Goal: Task Accomplishment & Management: Manage account settings

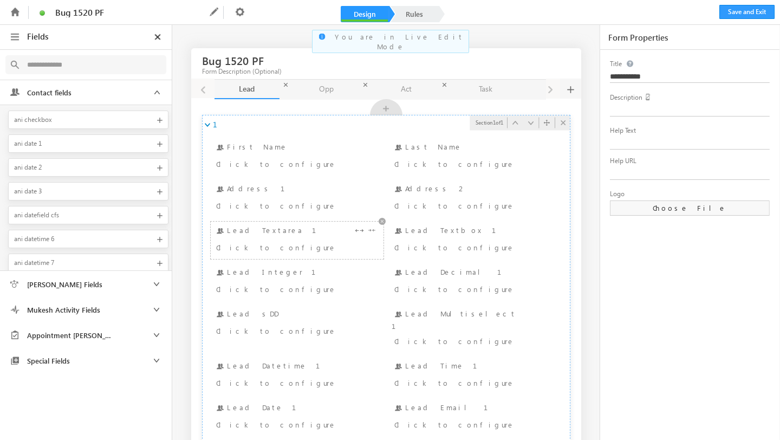
click at [259, 247] on div "Click to configure" at bounding box center [283, 247] width 134 height 13
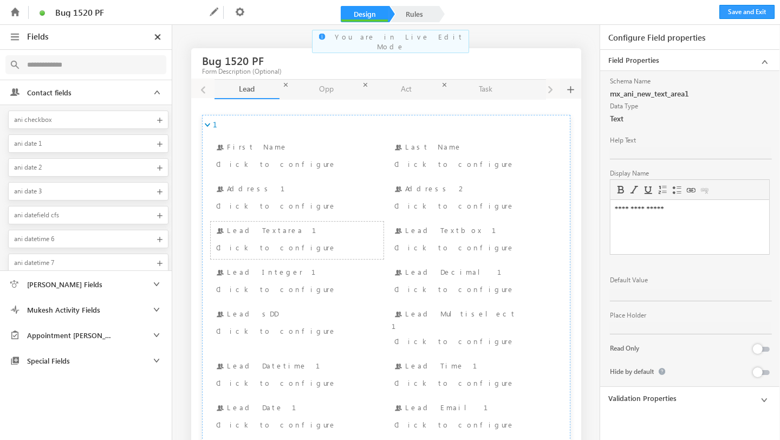
click at [632, 388] on link "Validation Properties" at bounding box center [689, 398] width 179 height 21
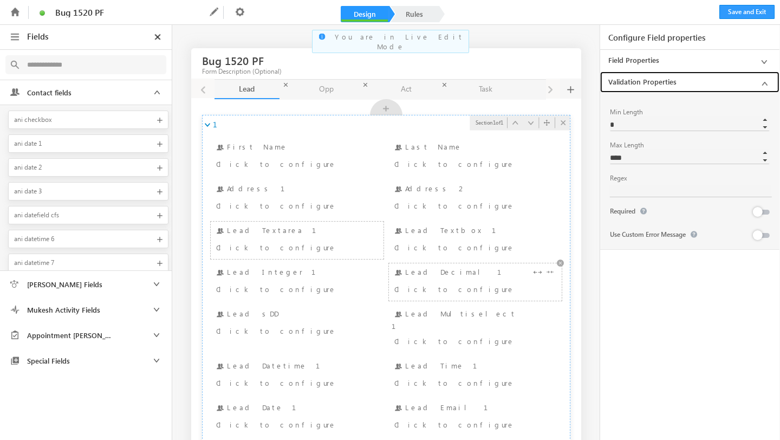
click at [430, 281] on div "Lead Decimal 1 Click to configure" at bounding box center [475, 282] width 167 height 32
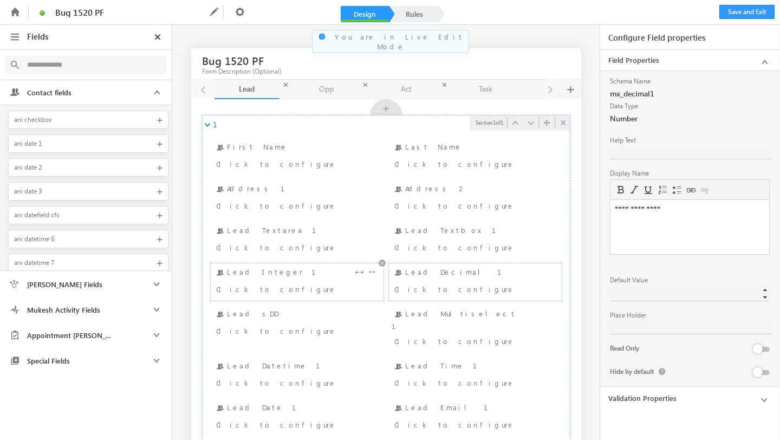
click at [261, 285] on div "Click to configure" at bounding box center [283, 288] width 134 height 13
click at [322, 94] on link "Opp Opp" at bounding box center [326, 90] width 65 height 20
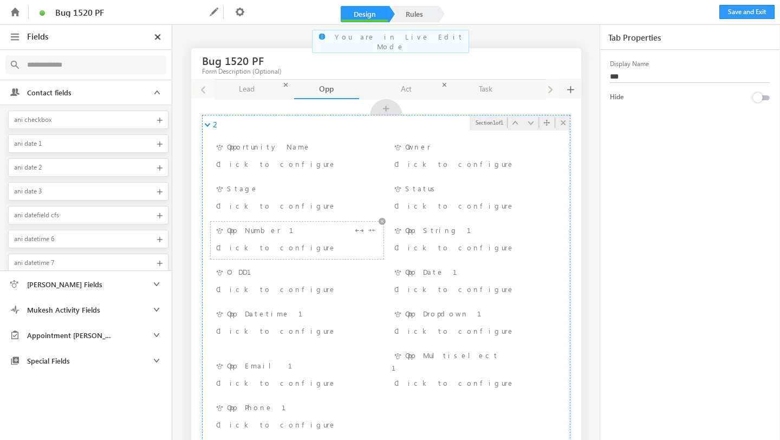
click at [258, 244] on div "Click to configure" at bounding box center [283, 247] width 134 height 13
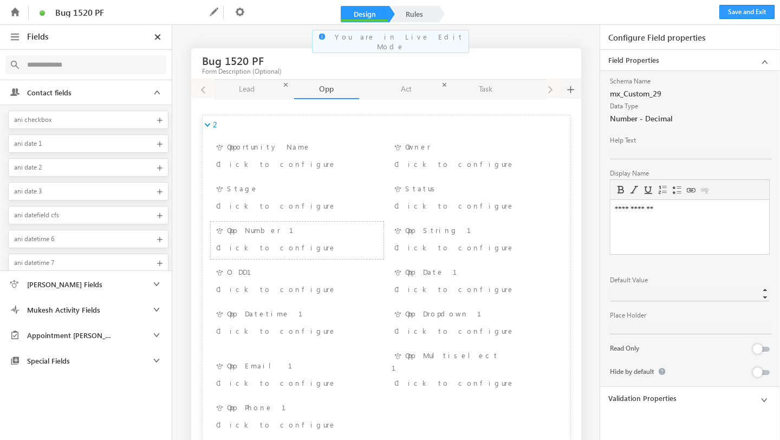
click at [620, 400] on link "Validation Properties" at bounding box center [689, 398] width 179 height 21
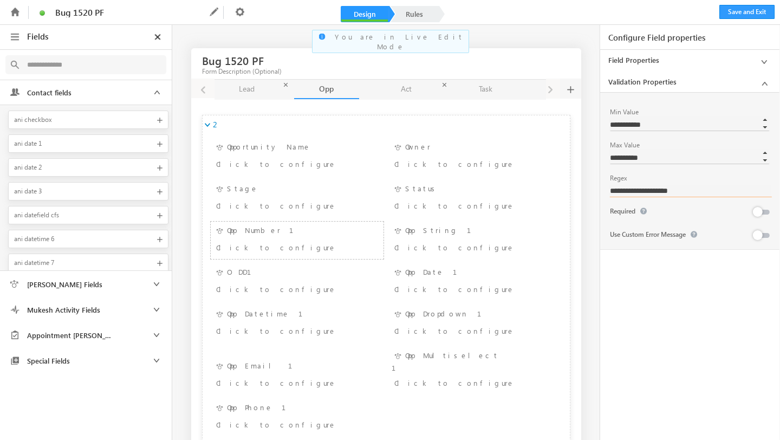
click at [639, 194] on input "**********" at bounding box center [691, 191] width 162 height 12
click at [224, 93] on link "Lead Lead" at bounding box center [247, 90] width 65 height 20
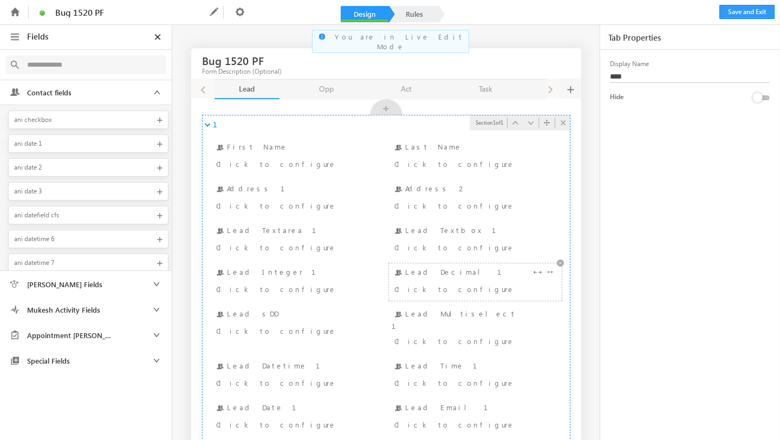
click at [425, 284] on div "Click to configure" at bounding box center [461, 288] width 134 height 13
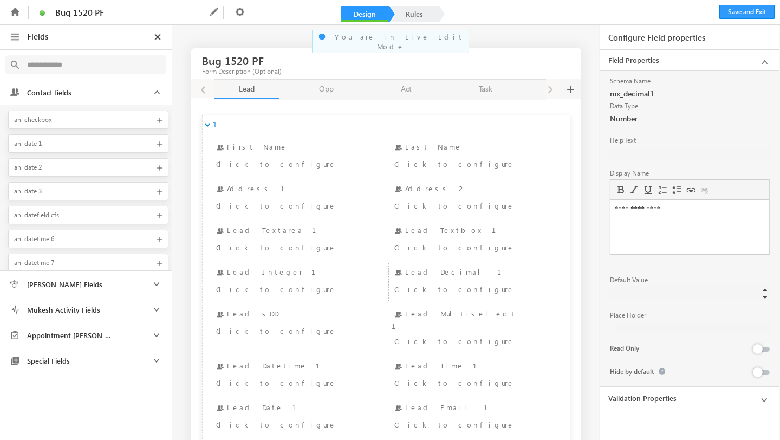
click at [649, 396] on link "Validation Properties" at bounding box center [689, 398] width 179 height 21
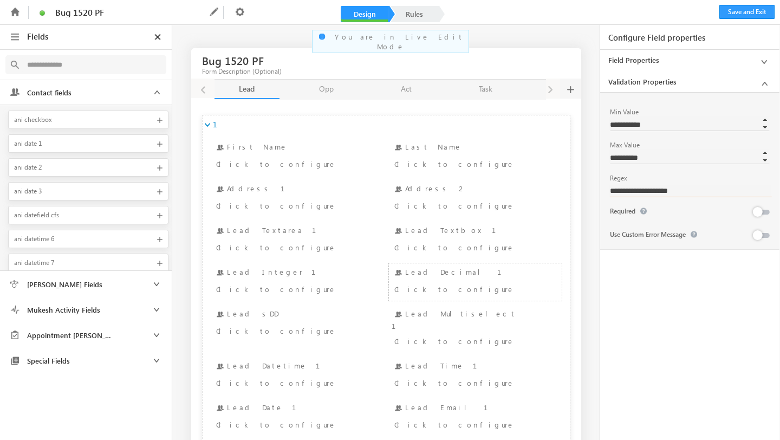
click at [636, 189] on input "**********" at bounding box center [691, 191] width 162 height 12
click at [487, 83] on link "Task Task" at bounding box center [485, 90] width 65 height 20
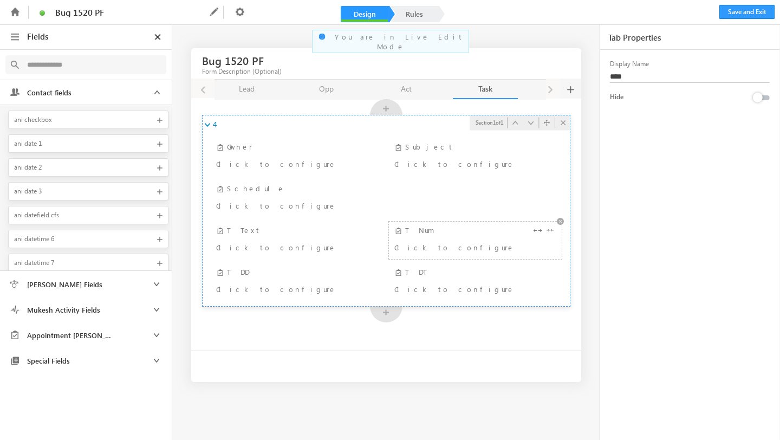
click at [426, 243] on div "Click to configure" at bounding box center [461, 247] width 134 height 13
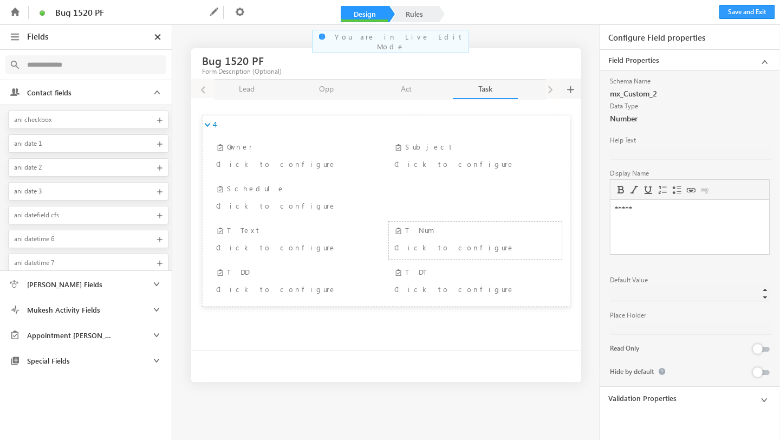
click at [647, 395] on link "Validation Properties" at bounding box center [689, 398] width 179 height 21
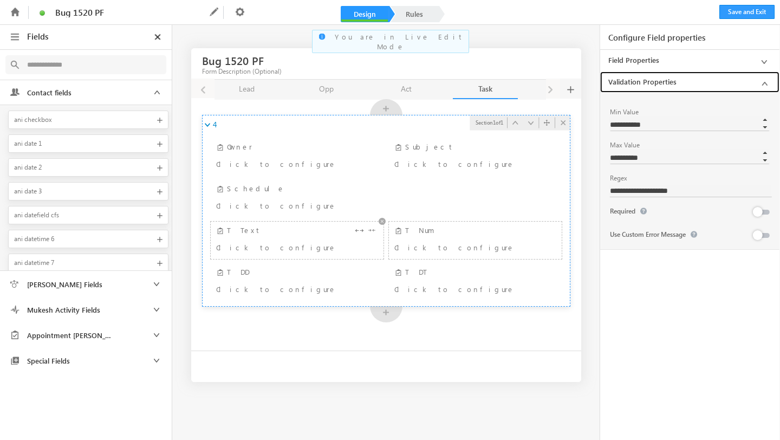
click at [261, 231] on div "T Text Click to configure" at bounding box center [296, 240] width 167 height 32
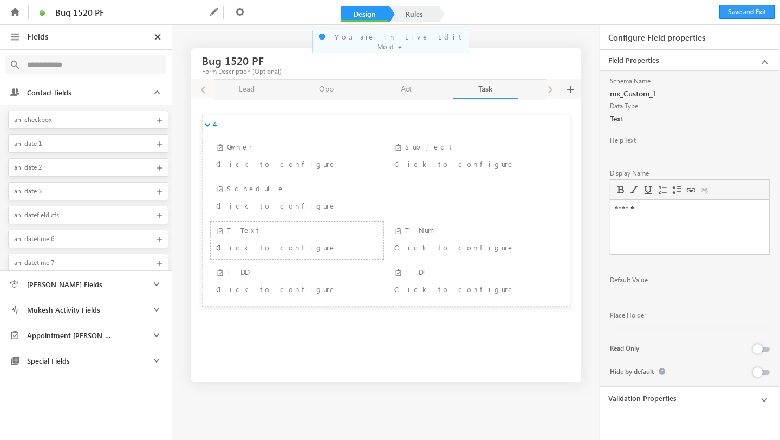
click at [629, 390] on link "Validation Properties" at bounding box center [689, 398] width 179 height 21
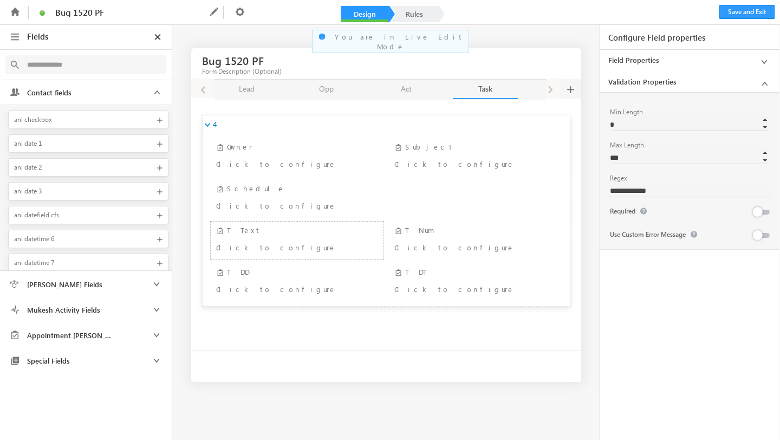
click at [641, 191] on input "**********" at bounding box center [691, 191] width 162 height 12
click at [429, 249] on div "Click to configure" at bounding box center [461, 247] width 134 height 13
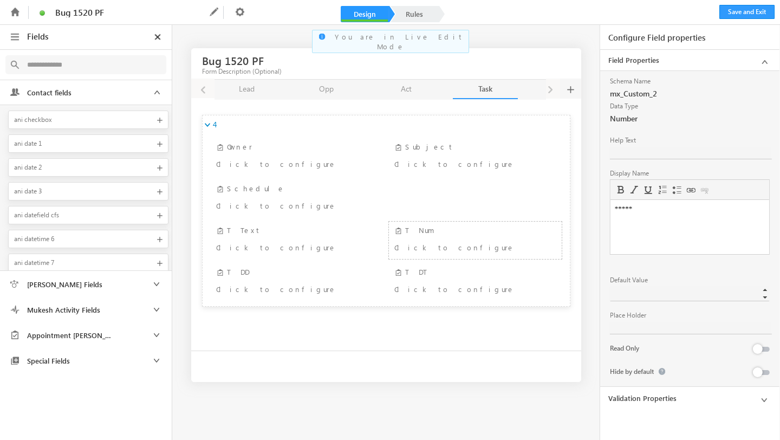
click at [624, 388] on link "Validation Properties" at bounding box center [689, 398] width 179 height 21
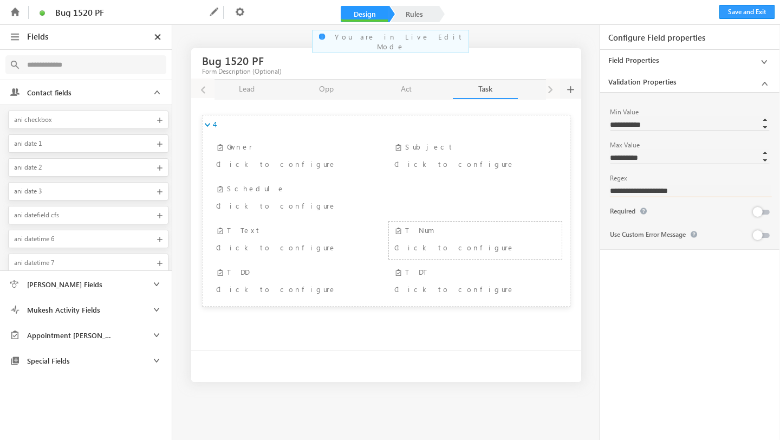
click at [631, 185] on input "**********" at bounding box center [691, 191] width 162 height 12
click at [732, 15] on button "Save and Exit" at bounding box center [747, 12] width 55 height 14
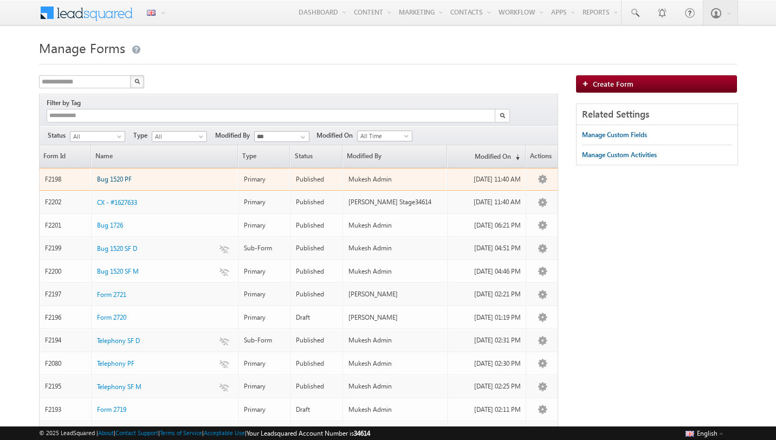
click at [126, 175] on span "Bug 1520 PF" at bounding box center [114, 179] width 35 height 8
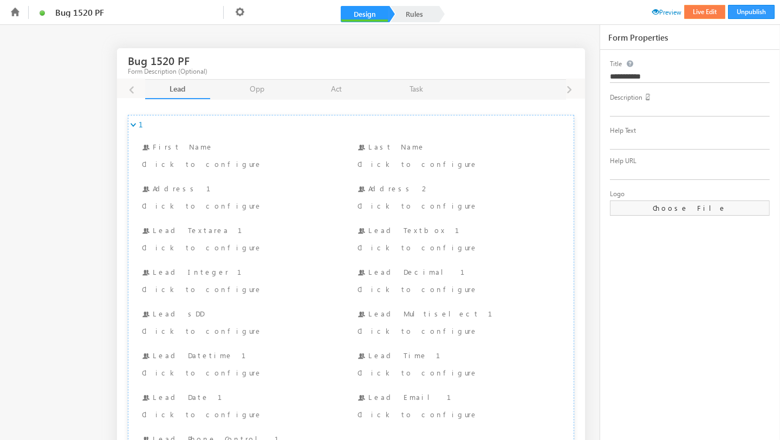
click at [707, 11] on button "Live Edit" at bounding box center [704, 12] width 41 height 14
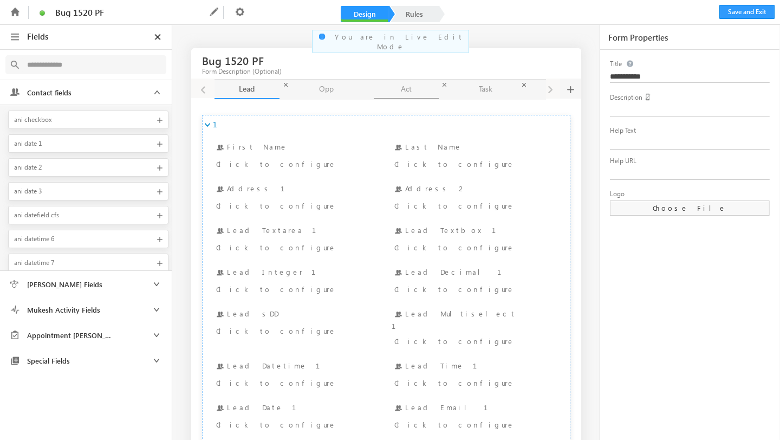
click at [406, 88] on link "Act Act" at bounding box center [406, 90] width 65 height 20
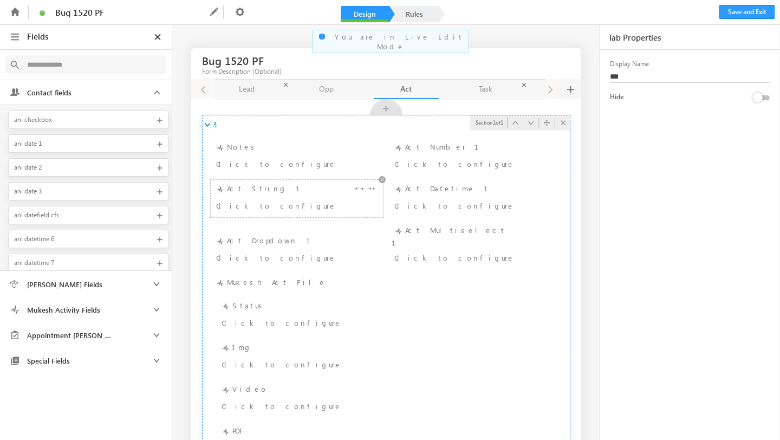
click at [242, 193] on div "Act String 1 Click to configure" at bounding box center [296, 199] width 167 height 32
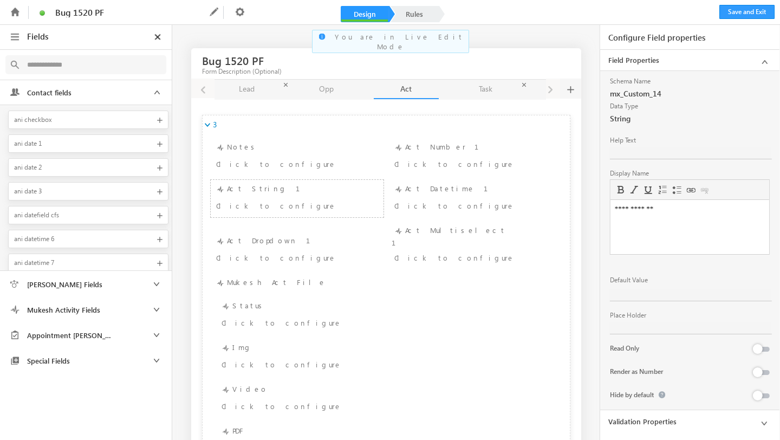
click at [640, 415] on link "Validation Properties" at bounding box center [689, 421] width 179 height 21
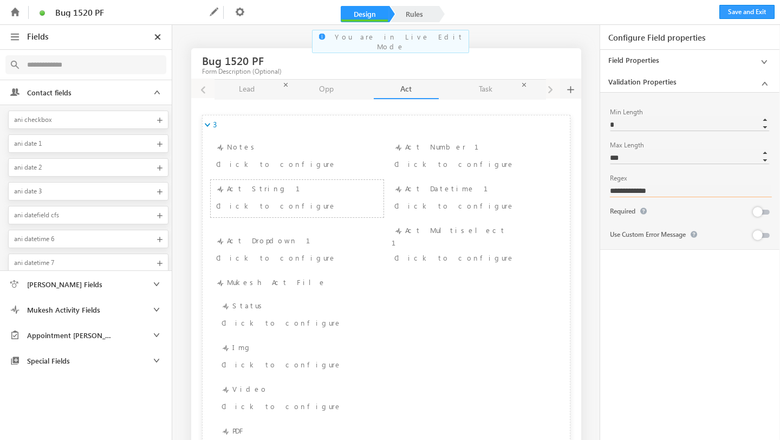
click at [632, 186] on input "**********" at bounding box center [691, 191] width 162 height 12
click at [466, 157] on div "Act Number 1 Click to configure" at bounding box center [475, 157] width 167 height 32
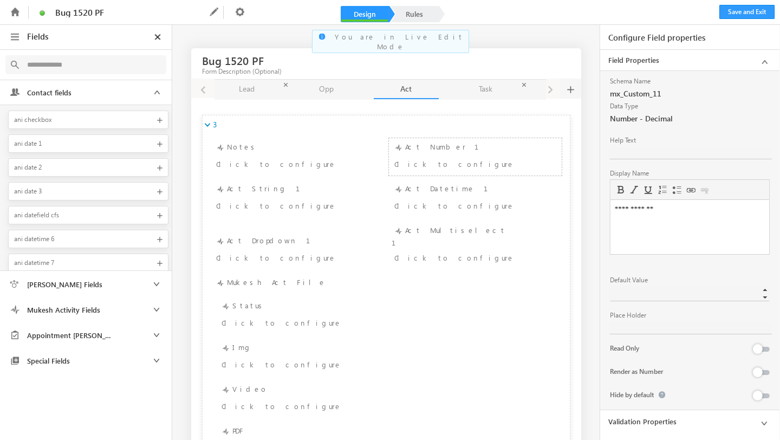
click at [657, 426] on link "Validation Properties" at bounding box center [689, 421] width 179 height 21
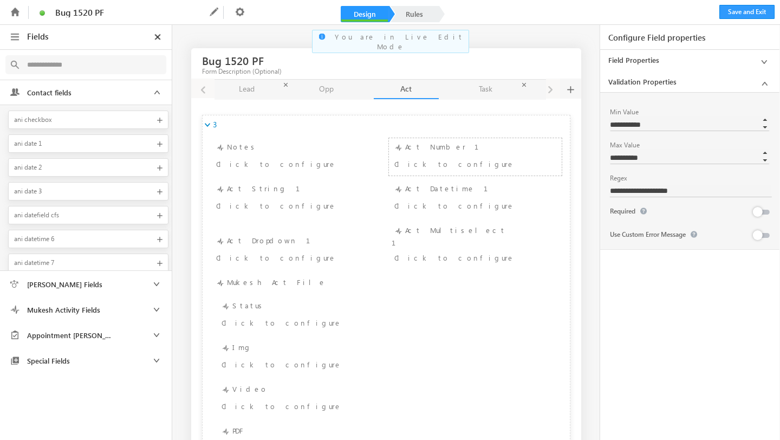
click at [630, 198] on div "**********" at bounding box center [690, 171] width 160 height 146
click at [637, 195] on input "**********" at bounding box center [691, 191] width 162 height 12
click at [322, 91] on link "Opp Opp" at bounding box center [326, 90] width 65 height 20
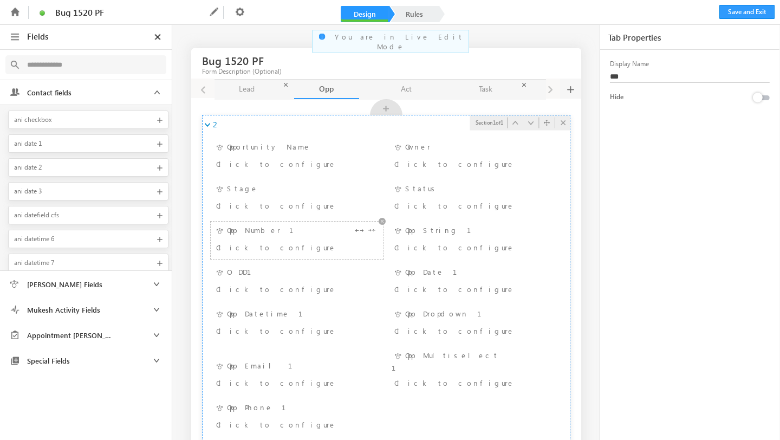
click at [256, 237] on div "Opp Number 1 Click to configure" at bounding box center [296, 240] width 167 height 32
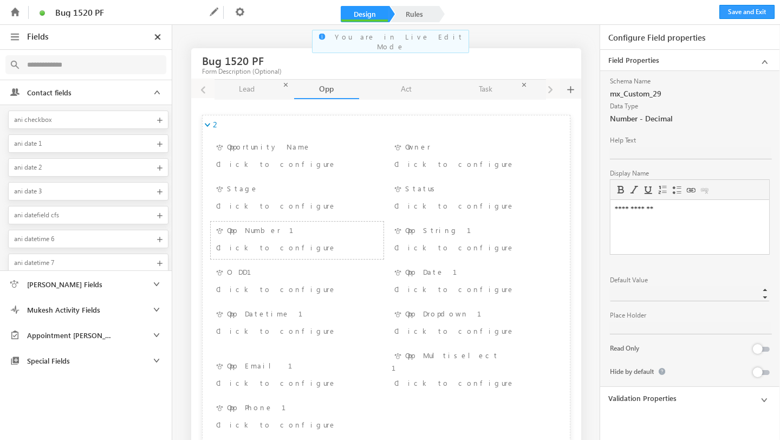
click at [644, 393] on link "Validation Properties" at bounding box center [689, 398] width 179 height 21
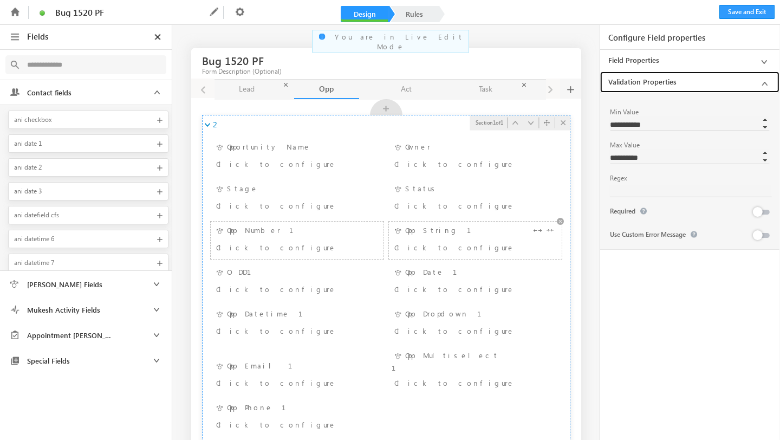
click at [433, 232] on div "Opp String 1 Click to configure" at bounding box center [475, 240] width 167 height 32
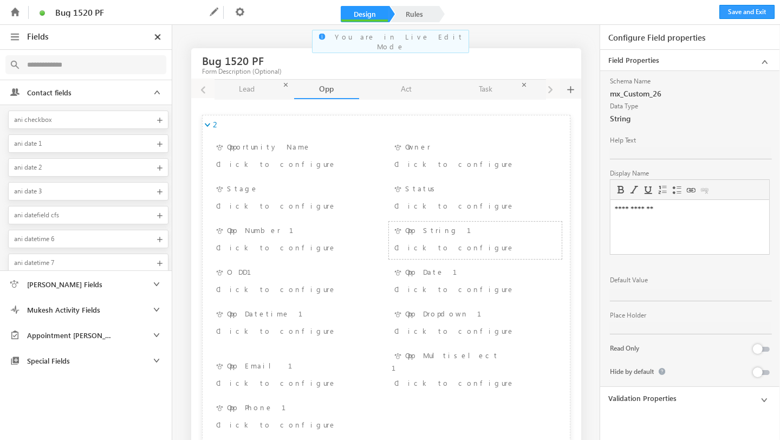
click at [631, 388] on link "Validation Properties" at bounding box center [689, 398] width 179 height 21
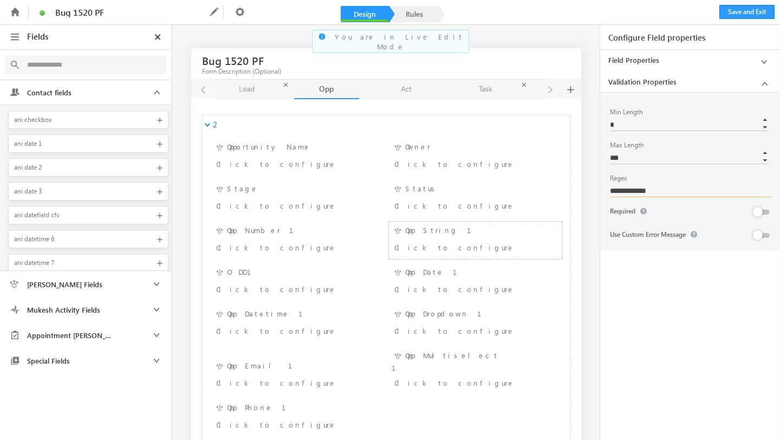
click at [628, 190] on input "**********" at bounding box center [691, 191] width 162 height 12
type input "**********"
click at [628, 190] on input "**********" at bounding box center [691, 191] width 162 height 12
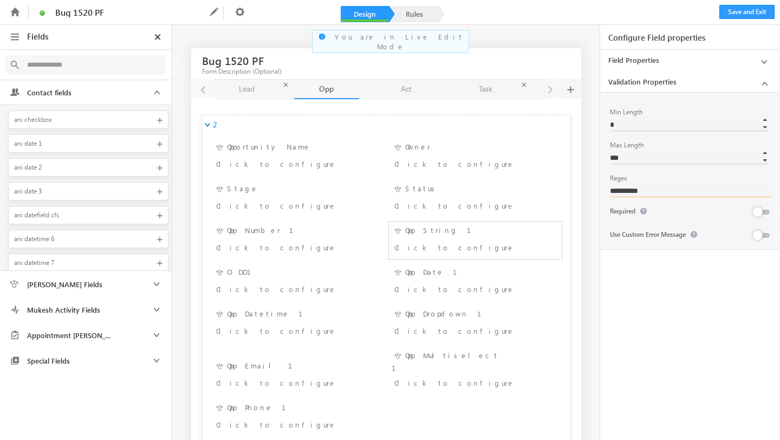
click at [628, 190] on input "**********" at bounding box center [691, 191] width 162 height 12
click at [736, 15] on button "Save and Exit" at bounding box center [747, 12] width 55 height 14
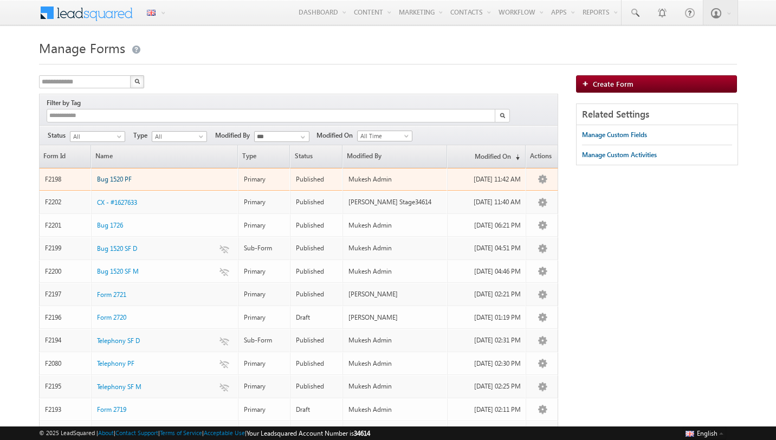
click at [118, 175] on span "Bug 1520 PF" at bounding box center [114, 179] width 35 height 8
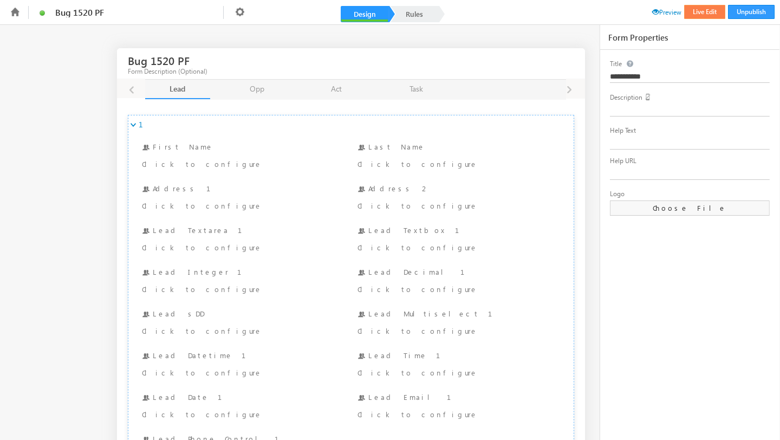
click at [700, 8] on button "Live Edit" at bounding box center [704, 12] width 41 height 14
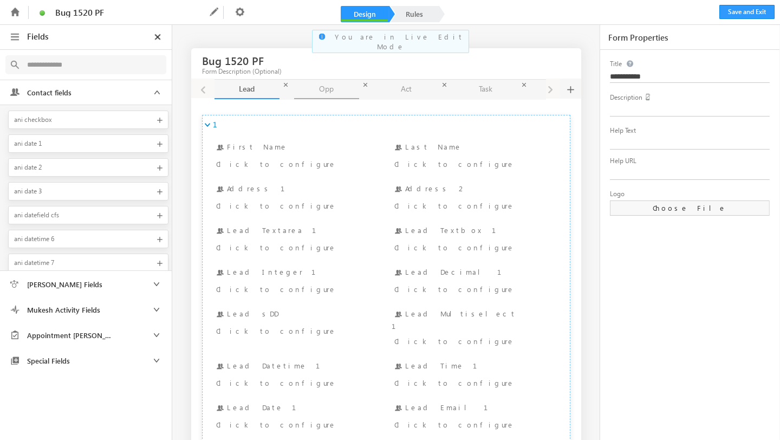
click at [331, 93] on link "Opp Opp" at bounding box center [326, 90] width 65 height 20
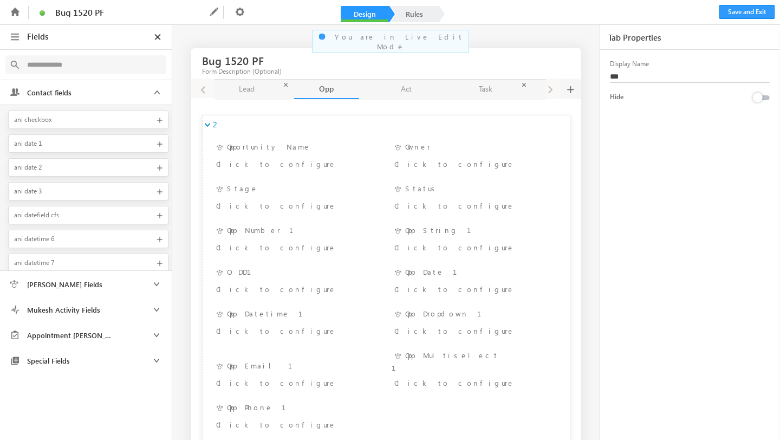
click at [244, 16] on span at bounding box center [242, 12] width 19 height 9
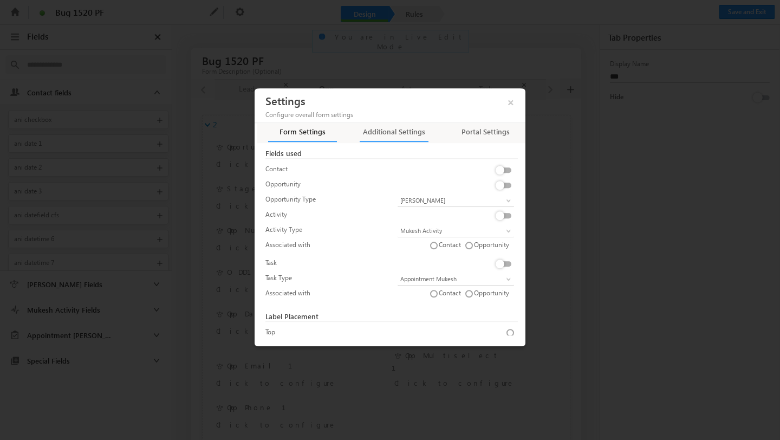
click at [414, 139] on div "Additional Settings" at bounding box center [394, 134] width 69 height 15
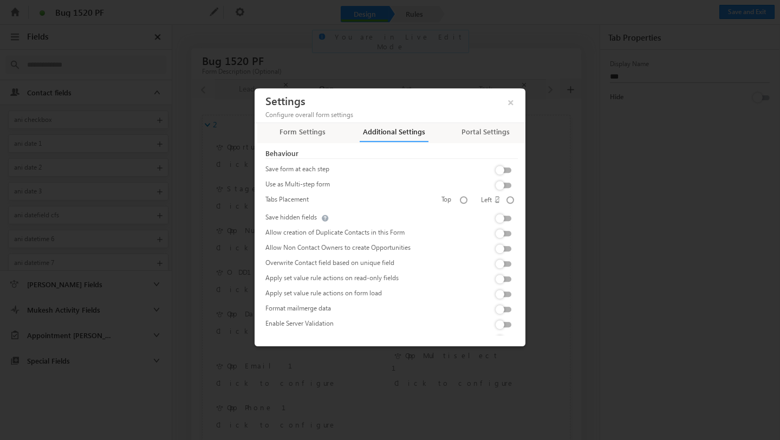
click at [497, 164] on label at bounding box center [506, 164] width 22 height 0
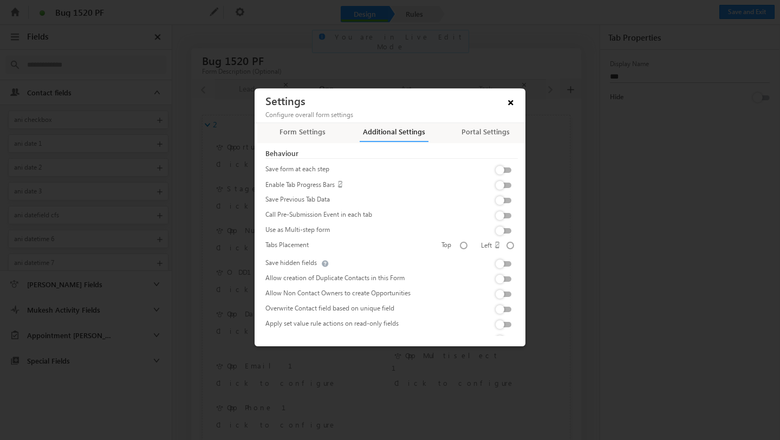
click at [510, 106] on span "×" at bounding box center [511, 100] width 18 height 19
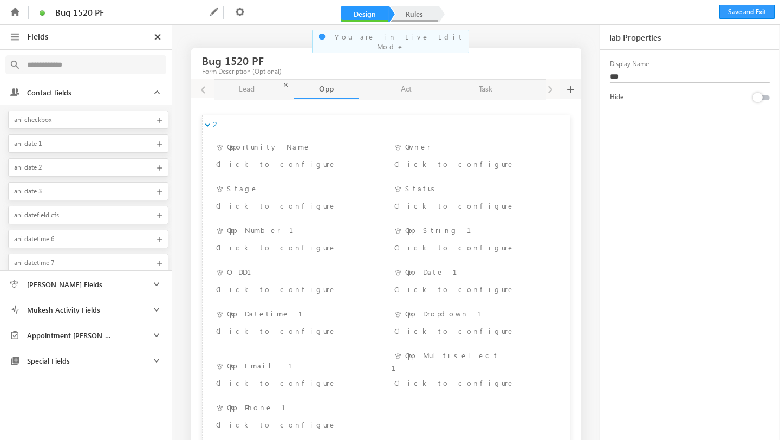
click at [416, 11] on link "Rules" at bounding box center [415, 14] width 48 height 16
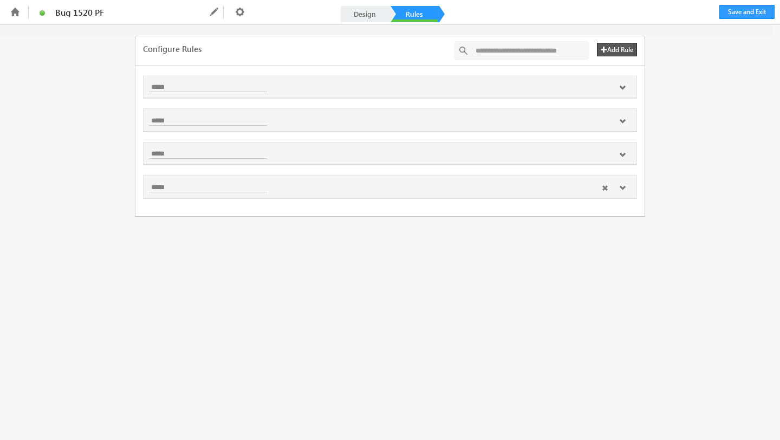
click at [622, 191] on icon at bounding box center [622, 188] width 7 height 7
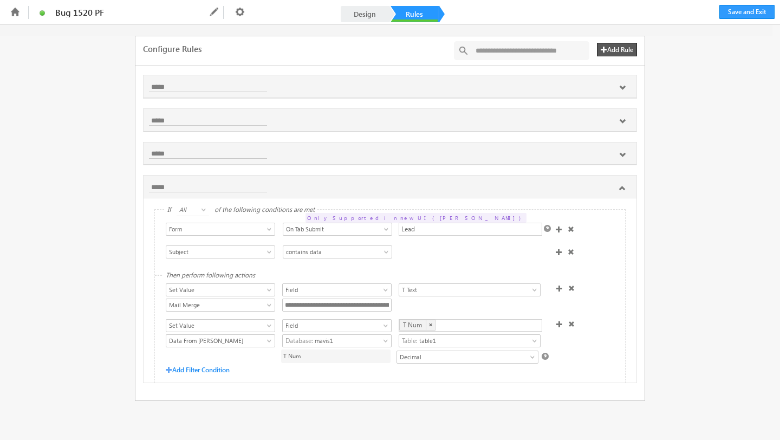
click at [430, 227] on div "Lead" at bounding box center [471, 229] width 144 height 13
click at [622, 155] on icon at bounding box center [622, 155] width 7 height 7
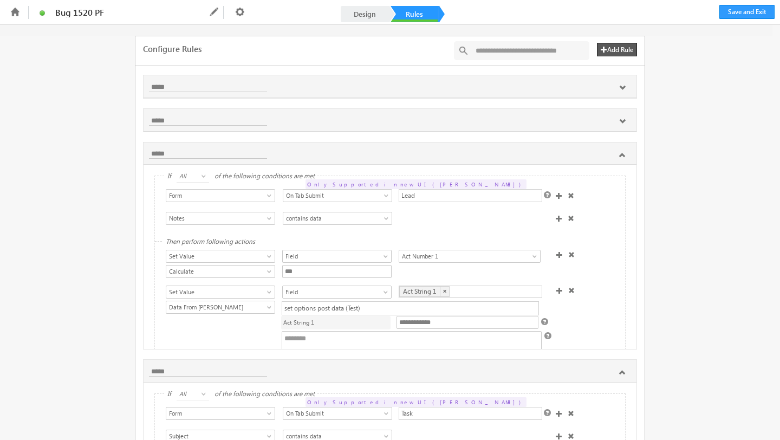
click at [436, 198] on div "Lead" at bounding box center [471, 195] width 144 height 13
click at [623, 123] on icon at bounding box center [622, 121] width 7 height 7
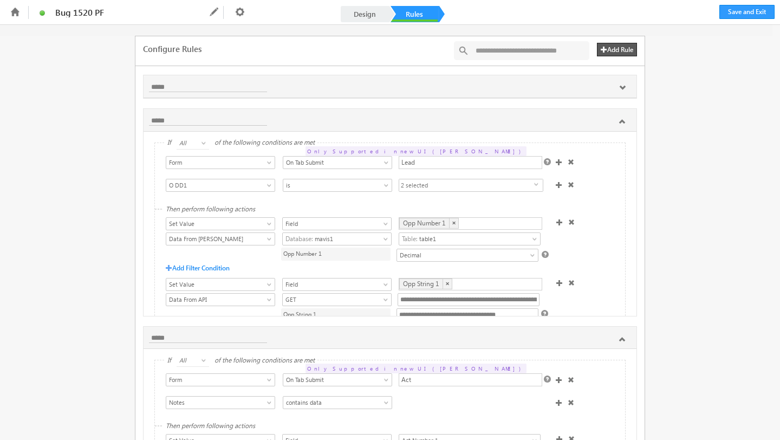
click at [413, 161] on div "Lead" at bounding box center [471, 162] width 144 height 13
click at [620, 89] on icon at bounding box center [622, 88] width 7 height 7
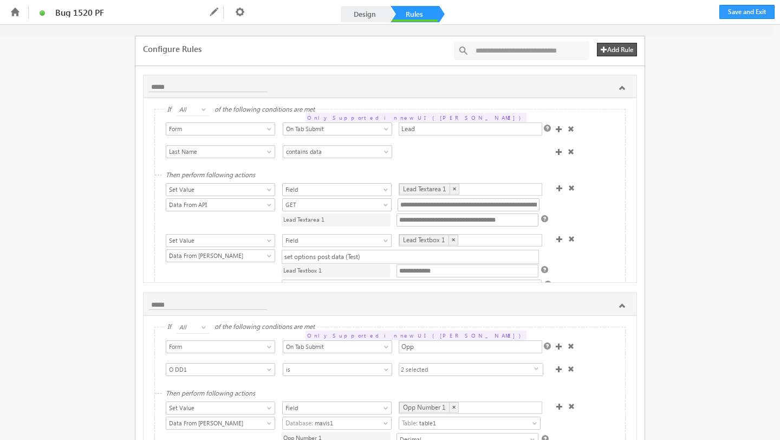
click at [439, 128] on div "Lead" at bounding box center [471, 128] width 144 height 13
click at [571, 161] on div "**********" at bounding box center [390, 141] width 470 height 65
click at [733, 14] on button "Save and Exit" at bounding box center [747, 12] width 55 height 14
click at [239, 11] on icon at bounding box center [240, 11] width 12 height 12
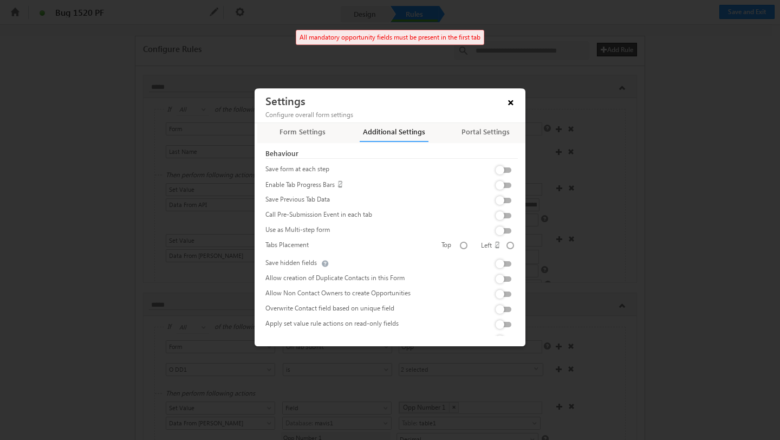
click at [502, 108] on span "×" at bounding box center [511, 100] width 18 height 19
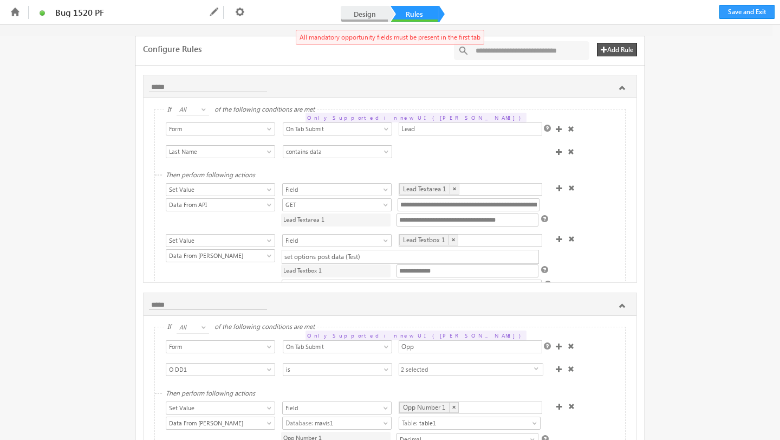
click at [361, 22] on link "Design" at bounding box center [365, 14] width 48 height 16
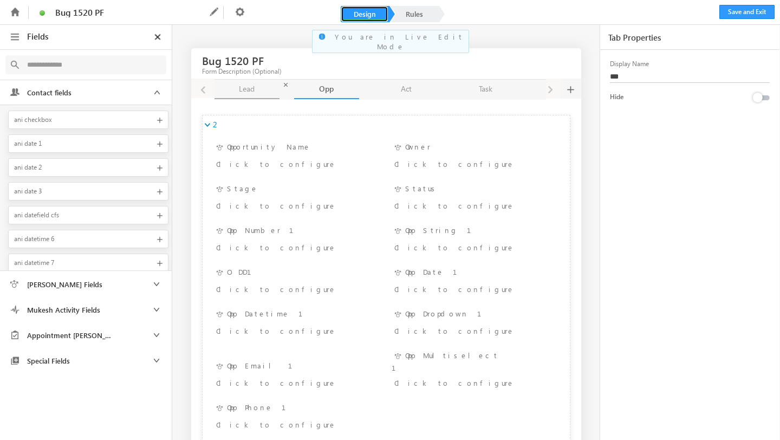
click at [248, 90] on link "Lead Lead" at bounding box center [247, 90] width 65 height 20
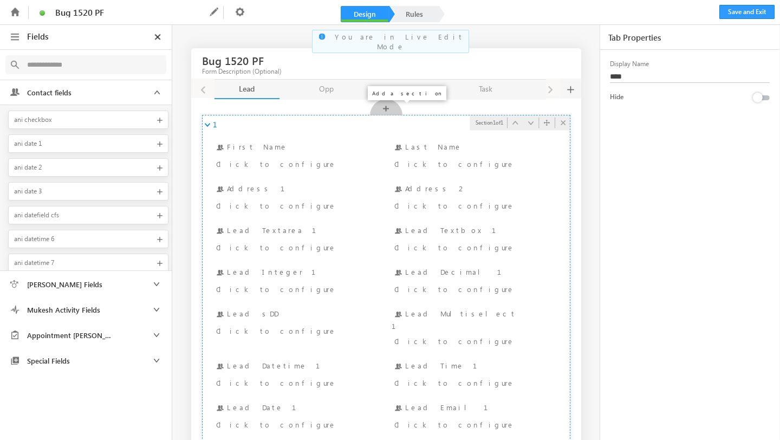
click at [384, 111] on div "+" at bounding box center [386, 110] width 33 height 23
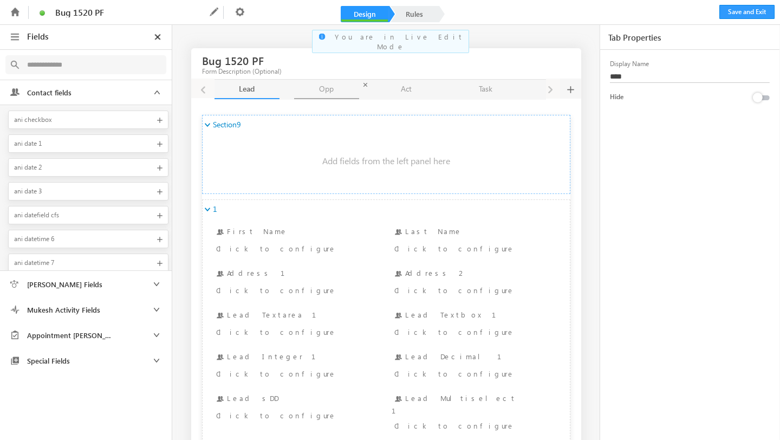
click at [315, 92] on link "Opp Opp" at bounding box center [326, 90] width 65 height 20
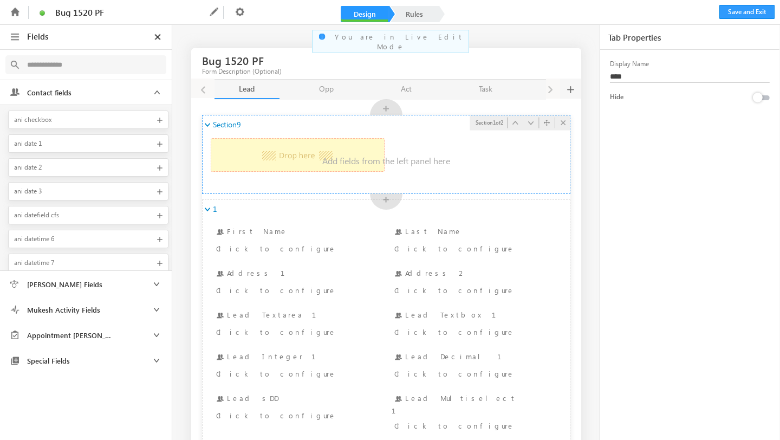
drag, startPoint x: 256, startPoint y: 159, endPoint x: 315, endPoint y: 146, distance: 61.1
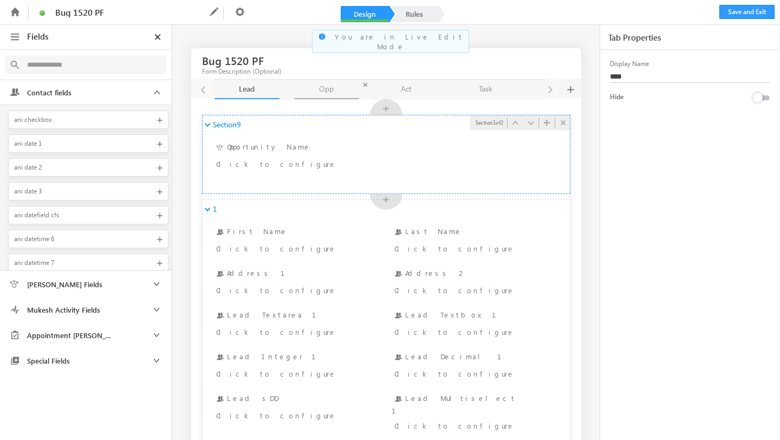
click at [326, 88] on link "Opp Opp" at bounding box center [326, 90] width 65 height 20
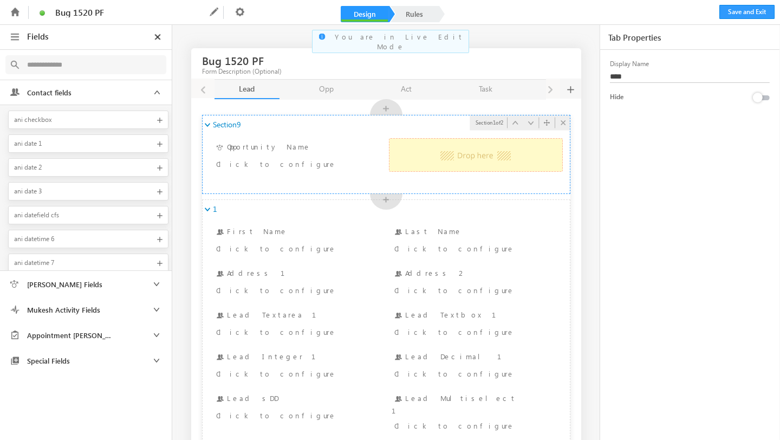
drag, startPoint x: 267, startPoint y: 152, endPoint x: 422, endPoint y: 148, distance: 154.5
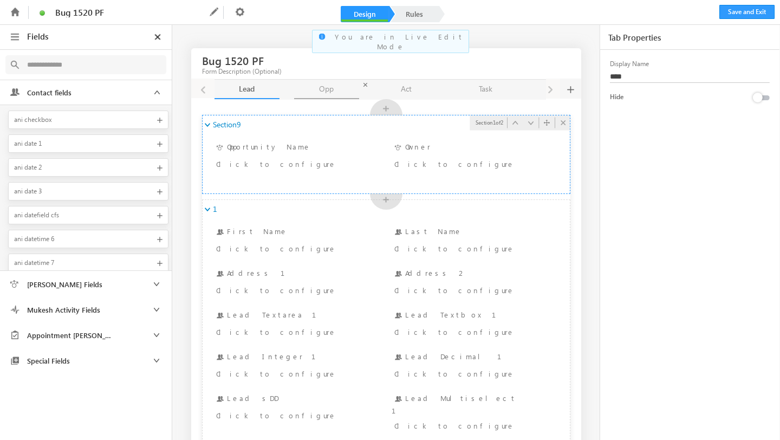
click at [315, 89] on link "Opp Opp" at bounding box center [326, 90] width 65 height 20
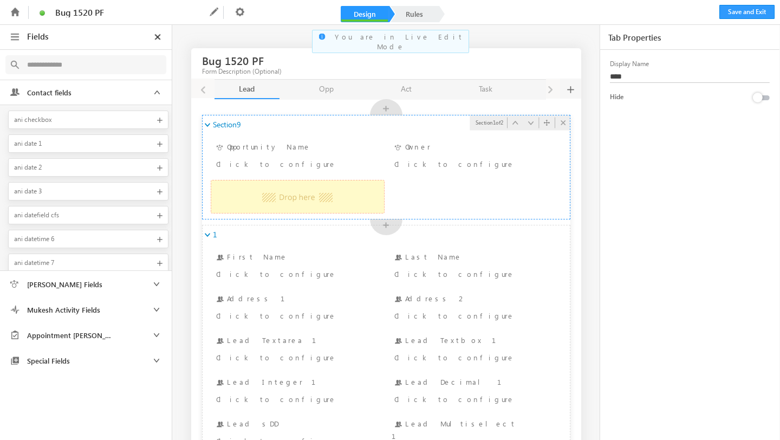
drag, startPoint x: 260, startPoint y: 151, endPoint x: 256, endPoint y: 182, distance: 31.1
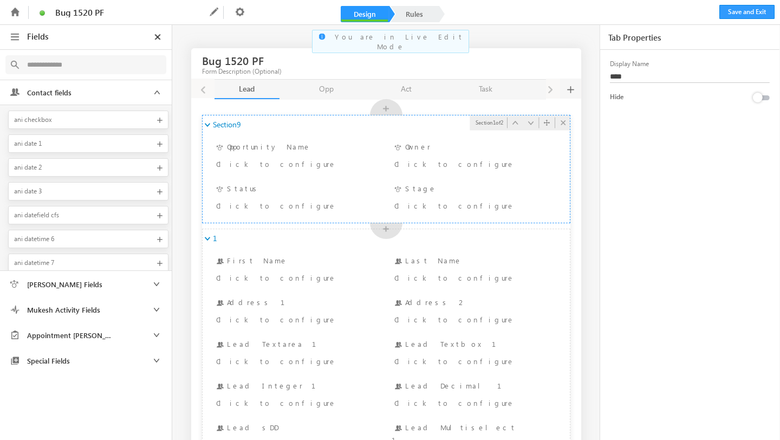
click at [273, 127] on div "Section9" at bounding box center [386, 124] width 367 height 18
click at [425, 17] on link "Rules" at bounding box center [415, 14] width 48 height 16
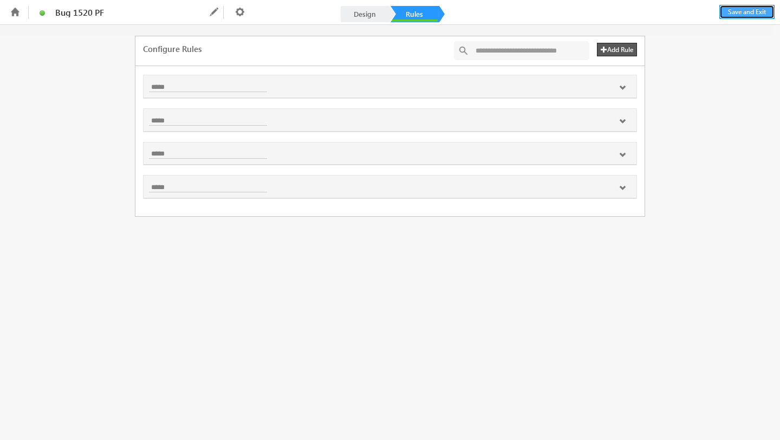
click at [736, 12] on button "Save and Exit" at bounding box center [747, 12] width 55 height 14
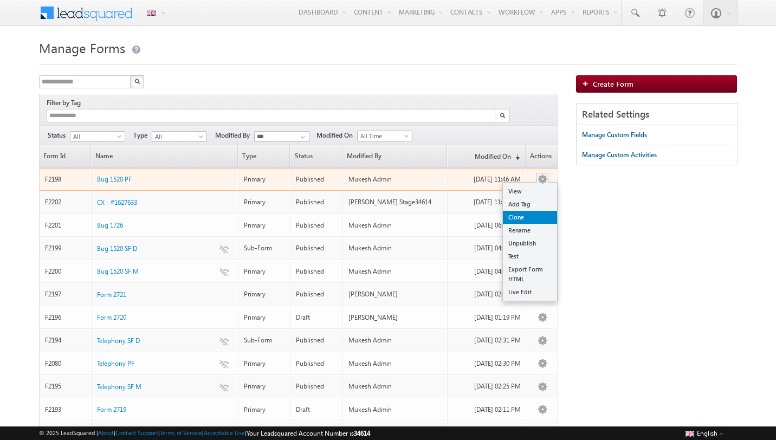
click at [523, 211] on link "Clone" at bounding box center [530, 217] width 54 height 13
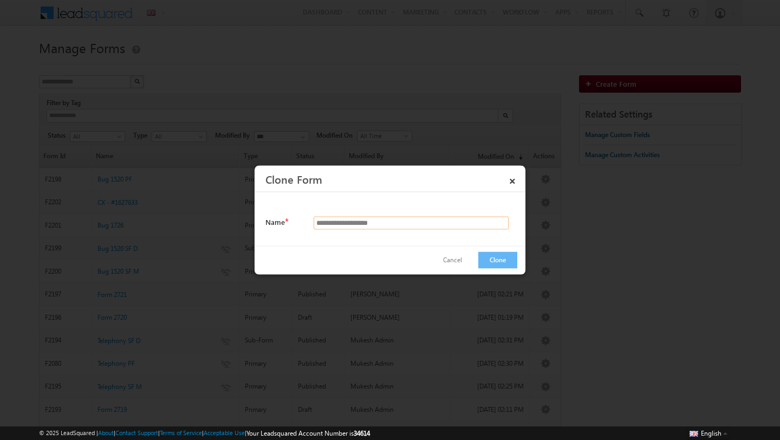
click at [373, 224] on input "**********" at bounding box center [411, 223] width 195 height 13
type input "**********"
click at [489, 263] on button "Clone" at bounding box center [497, 260] width 39 height 17
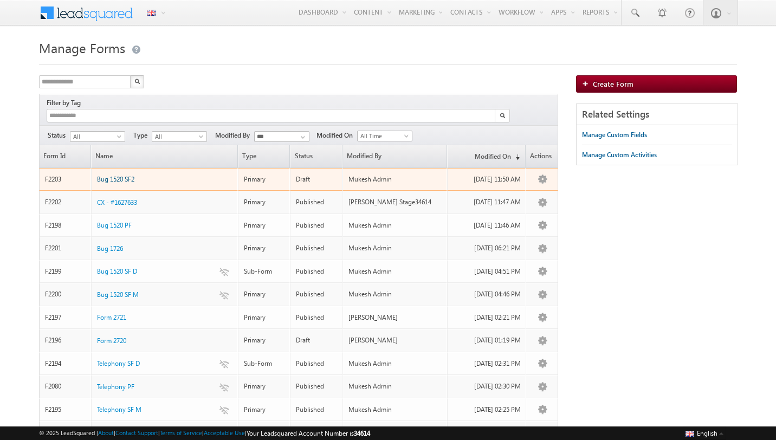
click at [121, 175] on span "Bug 1520 SF2" at bounding box center [115, 179] width 37 height 8
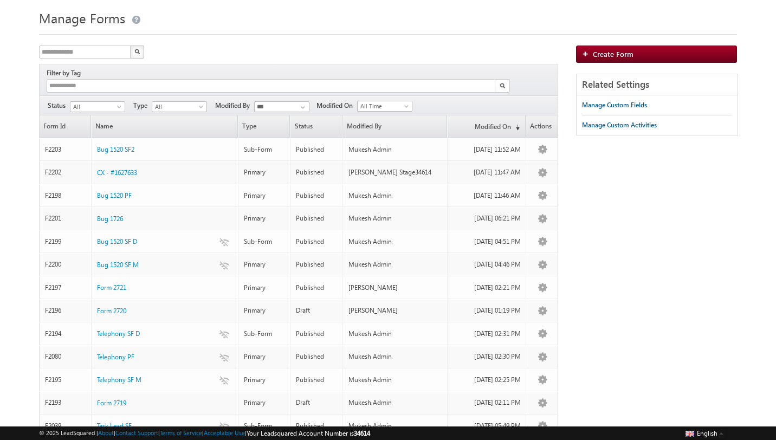
scroll to position [42, 0]
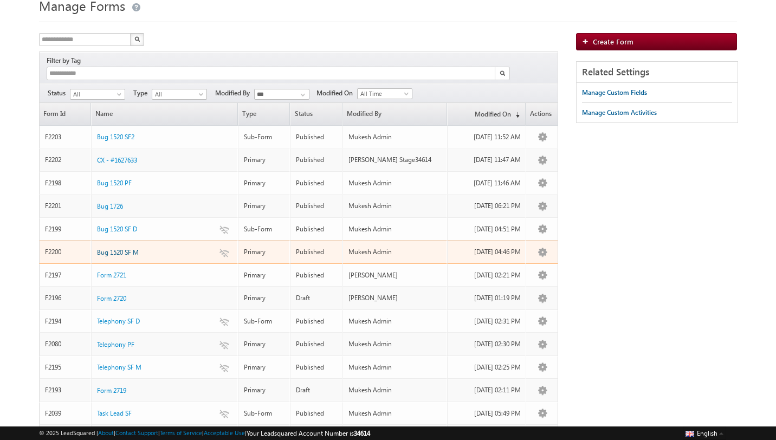
click at [123, 248] on span "Bug 1520 SF M" at bounding box center [118, 252] width 42 height 8
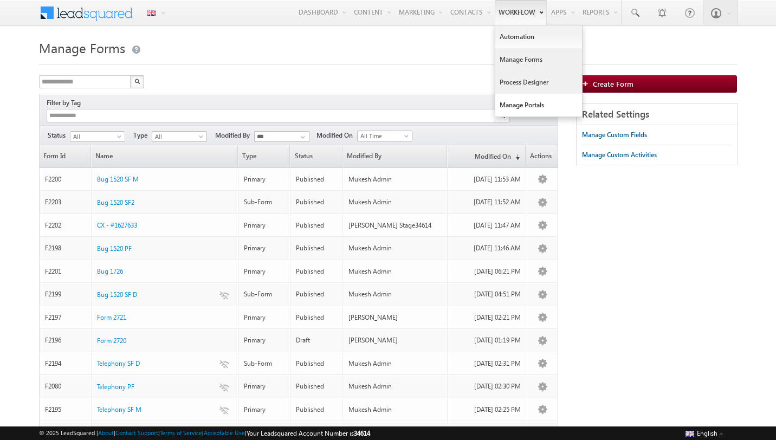
click at [511, 82] on link "Process Designer" at bounding box center [538, 82] width 87 height 23
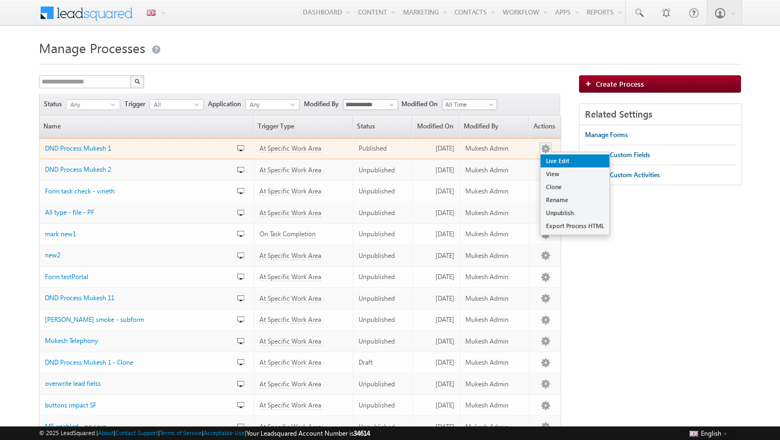
click at [546, 161] on link "Live Edit" at bounding box center [575, 160] width 69 height 13
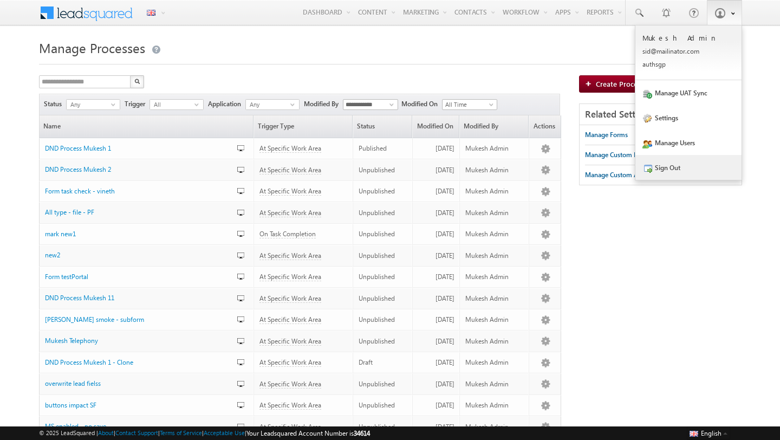
click at [679, 166] on link "Sign Out" at bounding box center [689, 167] width 106 height 25
